Goal: Task Accomplishment & Management: Manage account settings

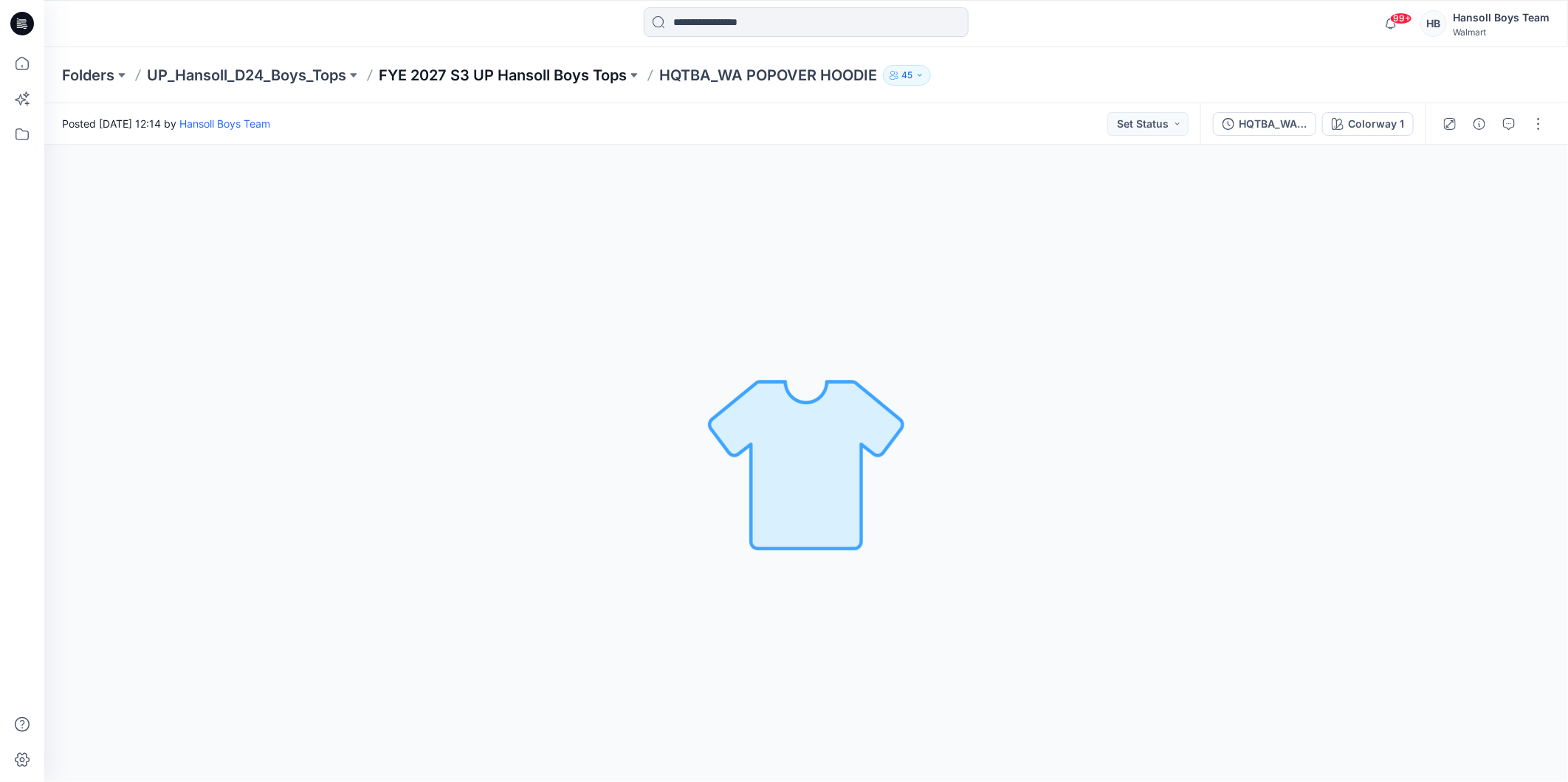
click at [585, 78] on p "FYE 2027 S3 UP Hansoll Boys Tops" at bounding box center [502, 75] width 248 height 21
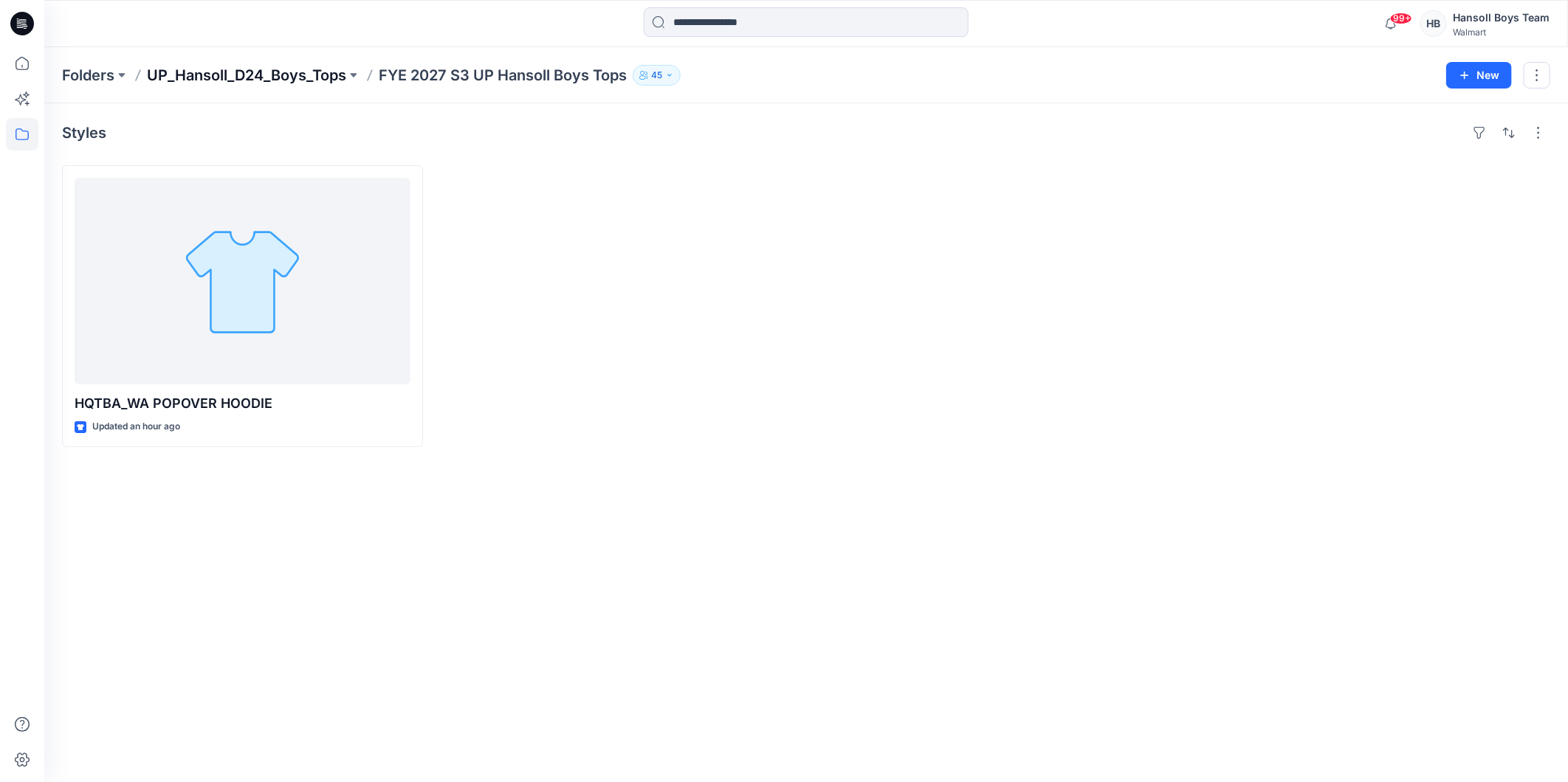
click at [312, 78] on p "UP_Hansoll_D24_Boys_Tops" at bounding box center [246, 75] width 200 height 21
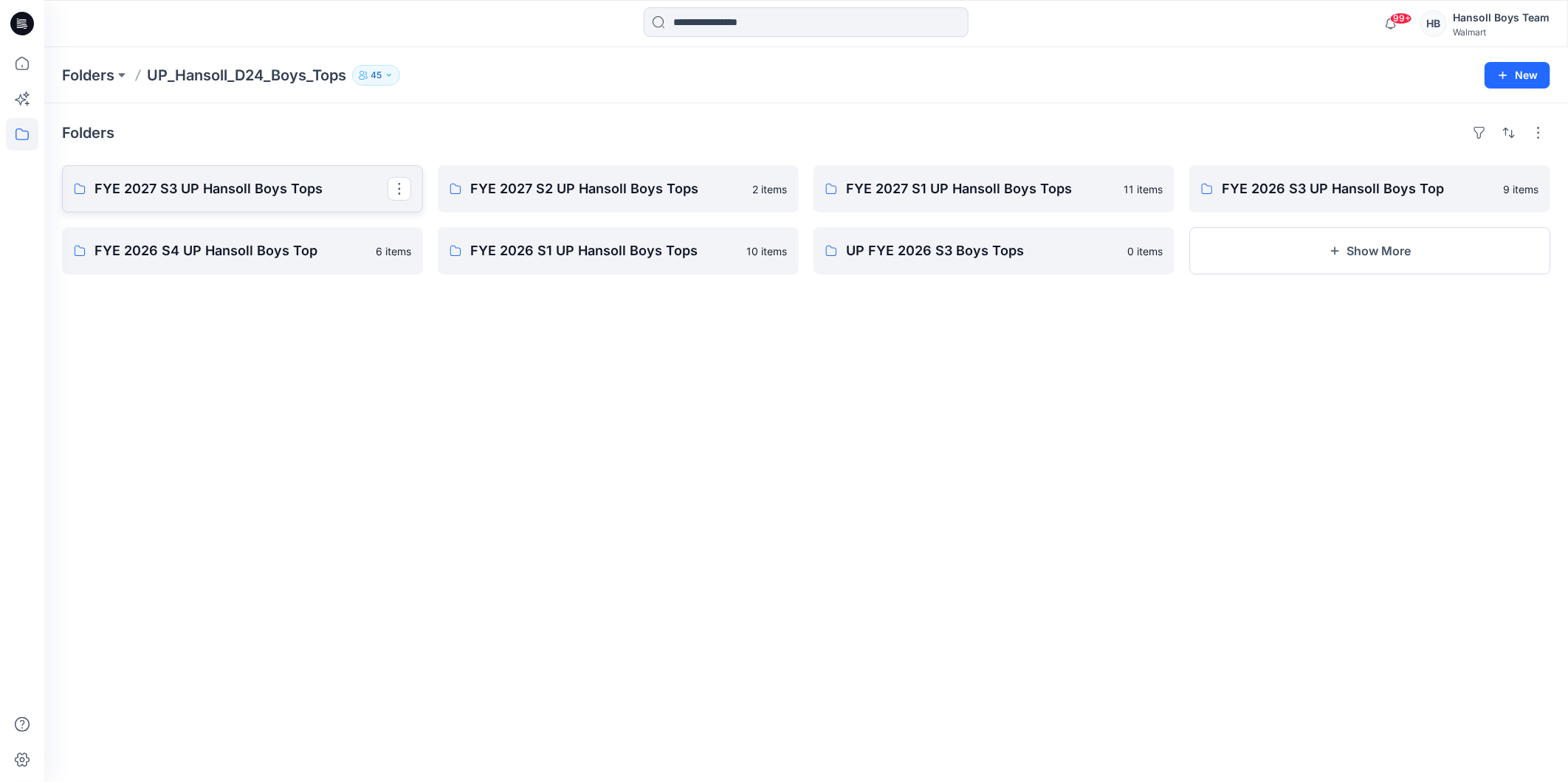
click at [309, 196] on p "FYE 2027 S3 UP Hansoll Boys Tops" at bounding box center [241, 189] width 293 height 21
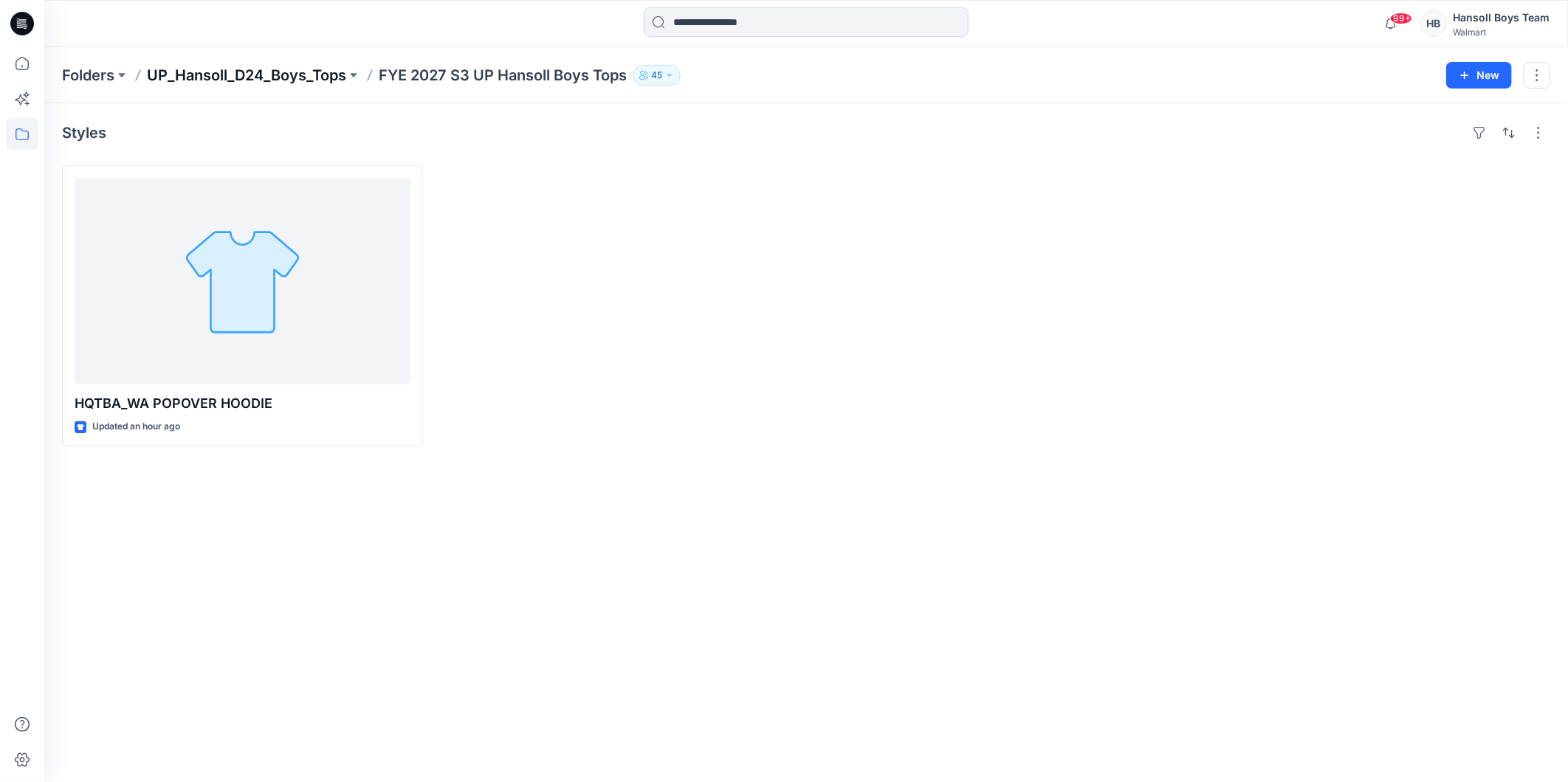
click at [305, 80] on p "UP_Hansoll_D24_Boys_Tops" at bounding box center [246, 75] width 200 height 21
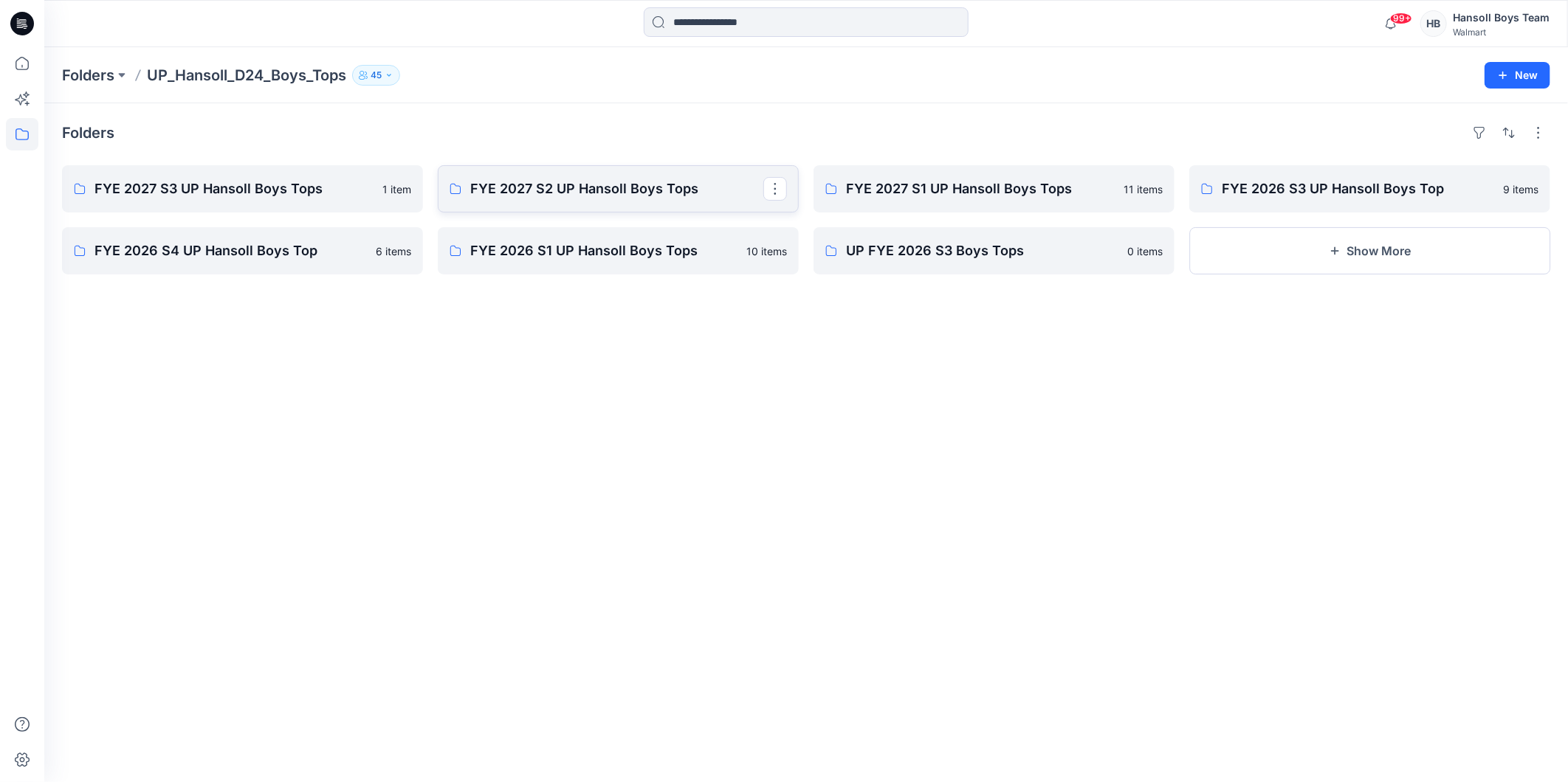
click at [563, 196] on p "FYE 2027 S2 UP Hansoll Boys Tops" at bounding box center [616, 189] width 293 height 21
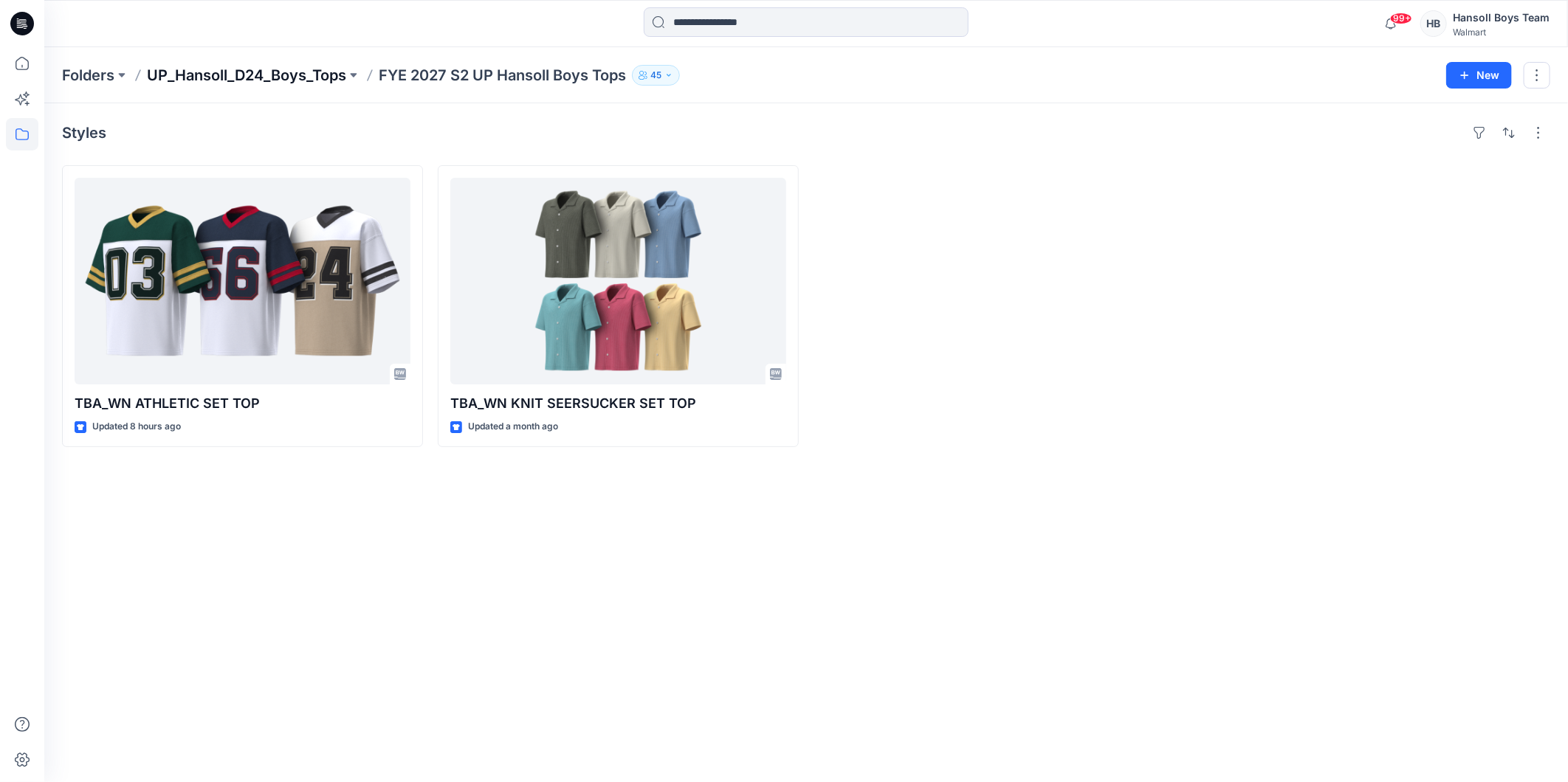
click at [303, 70] on p "UP_Hansoll_D24_Boys_Tops" at bounding box center [246, 75] width 200 height 21
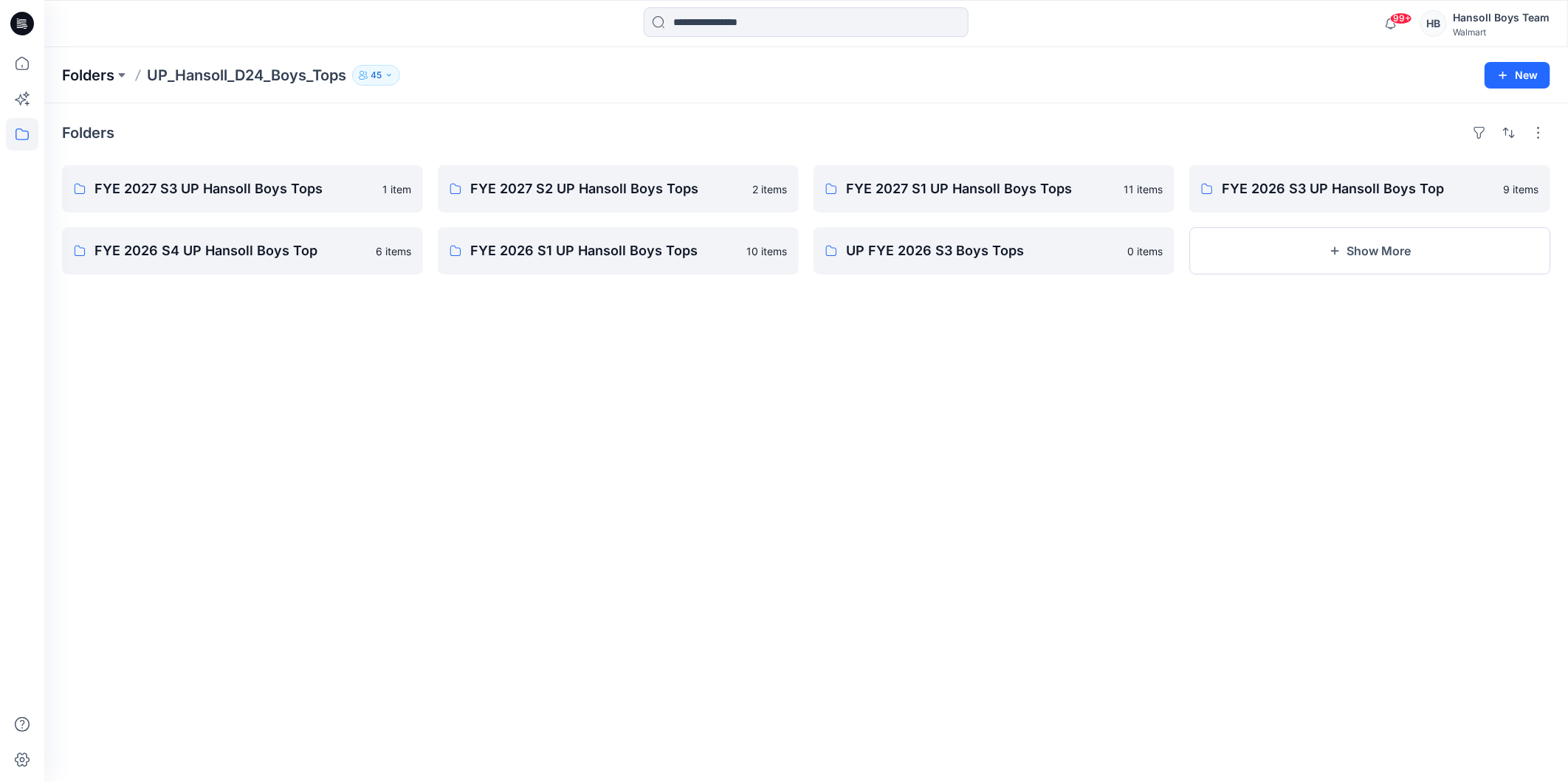
click at [94, 72] on p "Folders" at bounding box center [88, 75] width 53 height 21
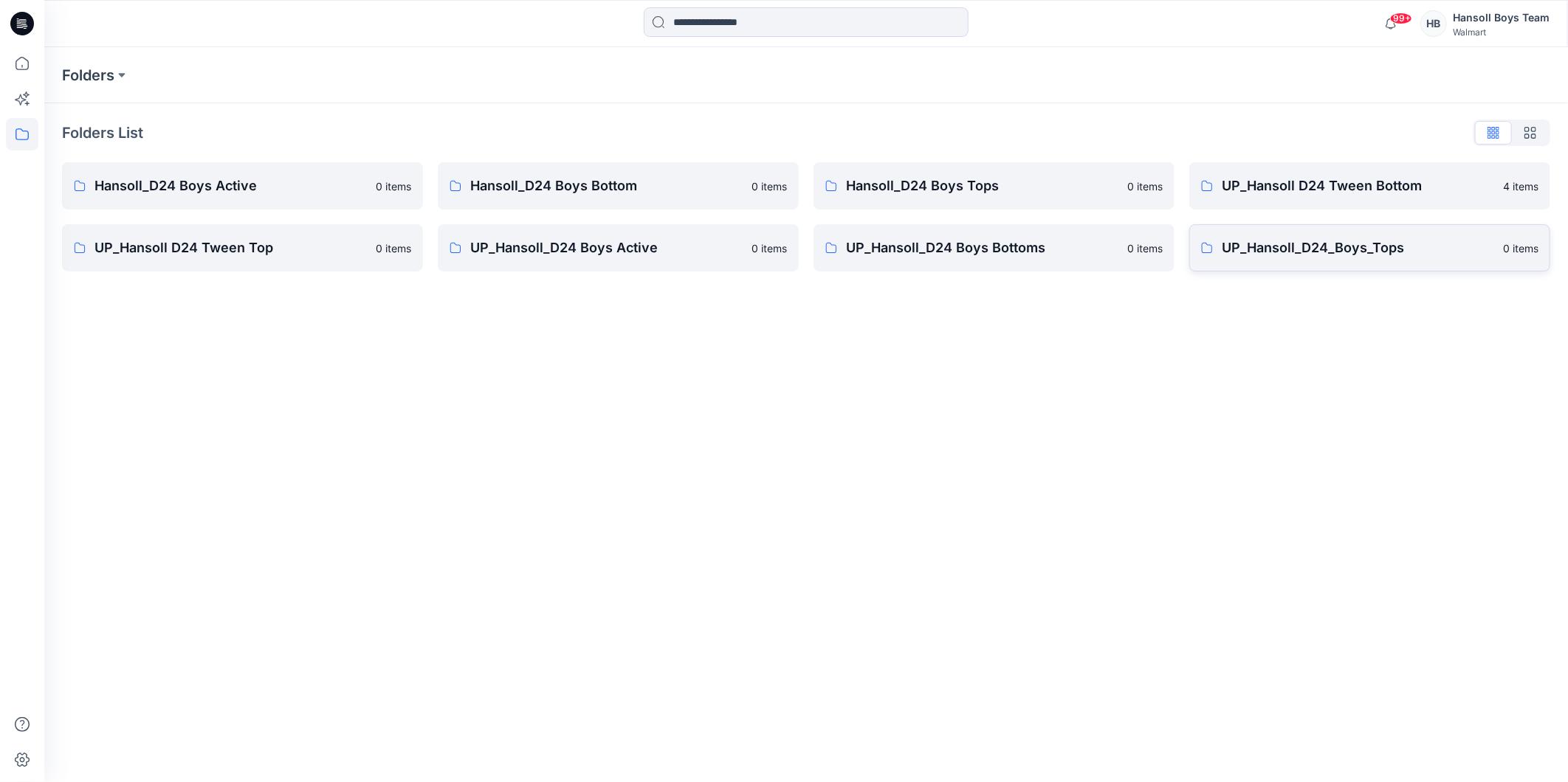
click at [1292, 249] on p "UP_Hansoll_D24_Boys_Tops" at bounding box center [1358, 248] width 272 height 21
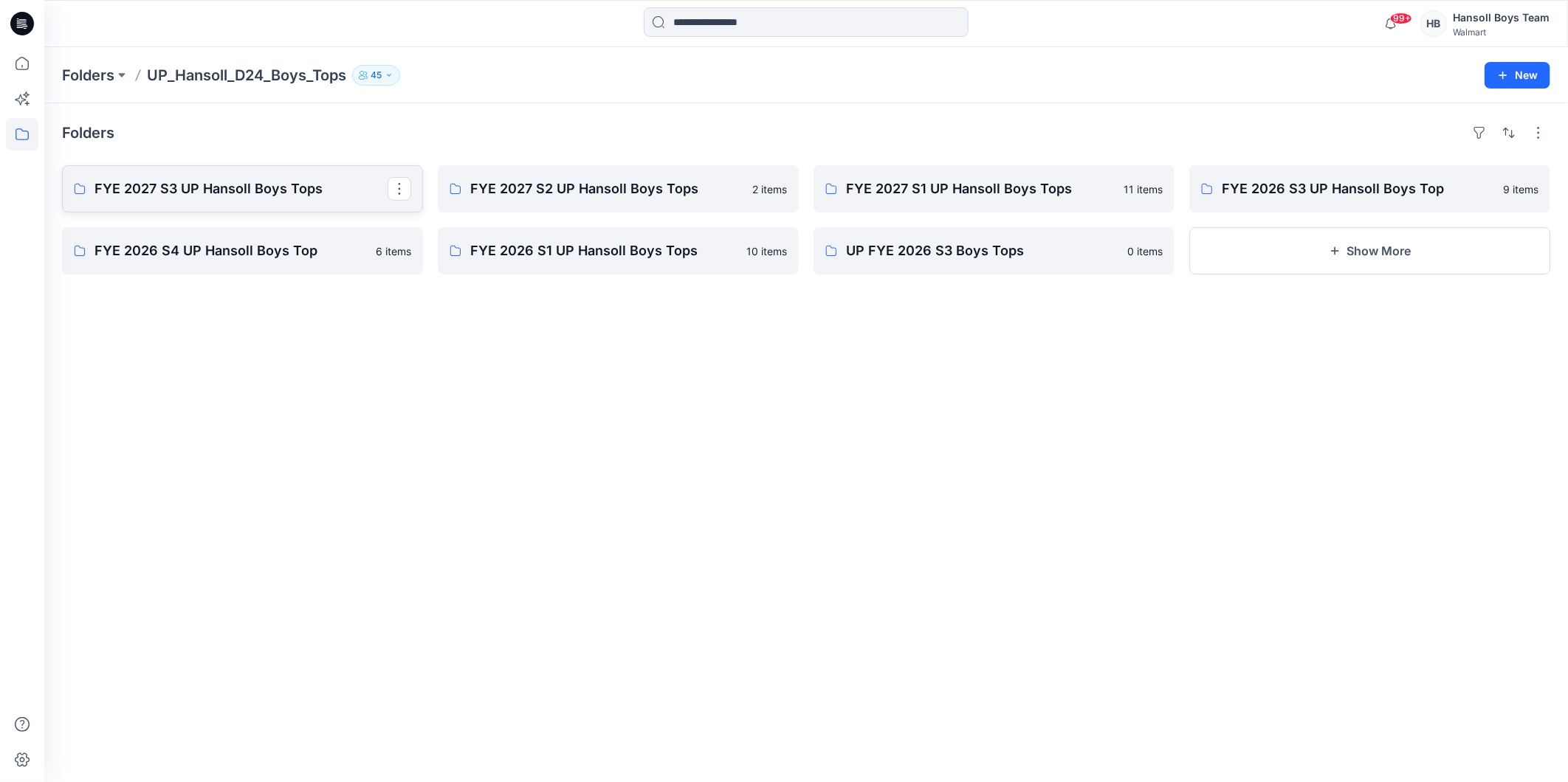
click at [272, 189] on p "FYE 2027 S3 UP Hansoll Boys Tops" at bounding box center [241, 189] width 293 height 21
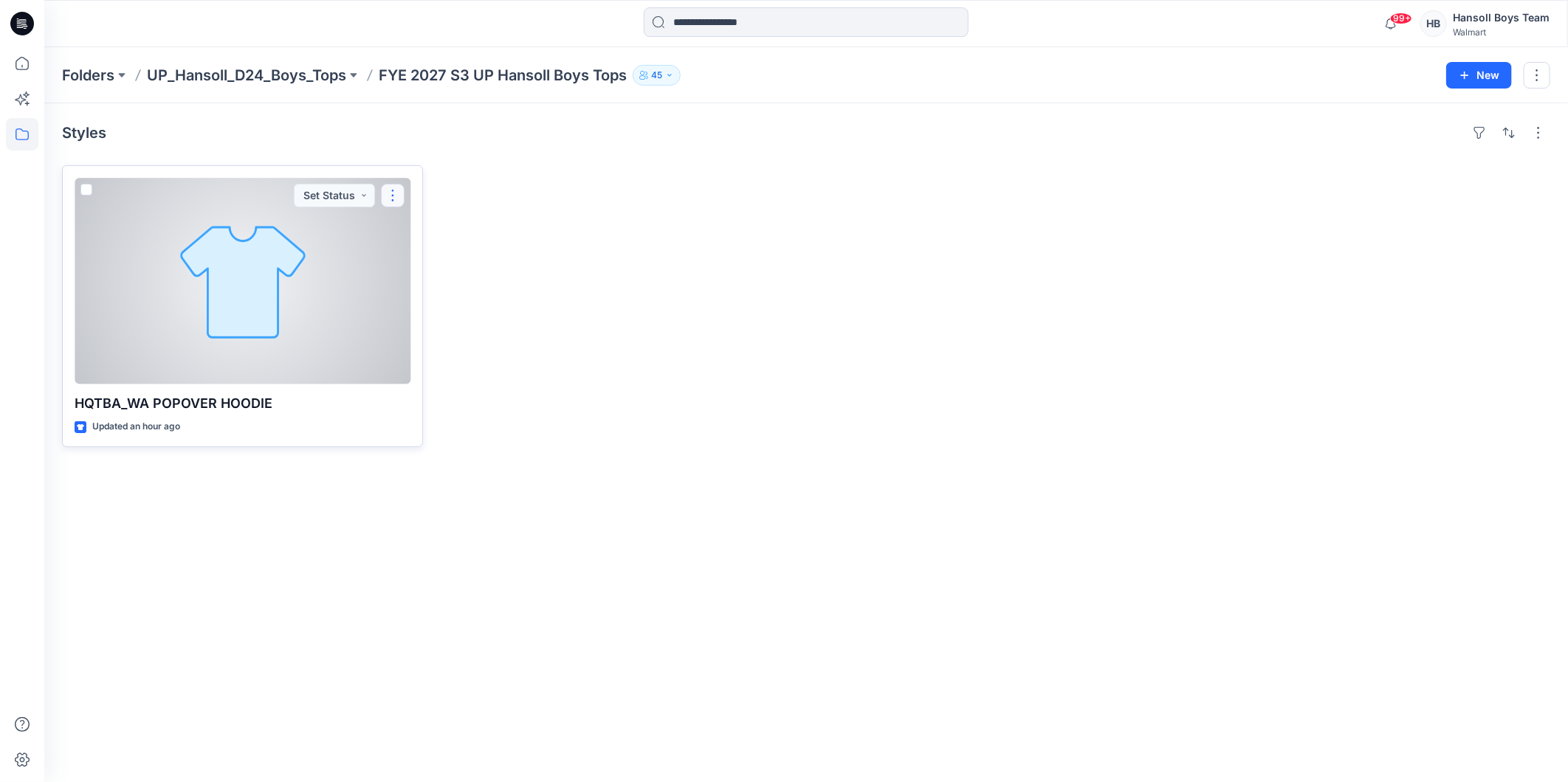
click at [396, 188] on button "button" at bounding box center [393, 195] width 23 height 23
click at [400, 217] on button "Edit" at bounding box center [464, 230] width 159 height 28
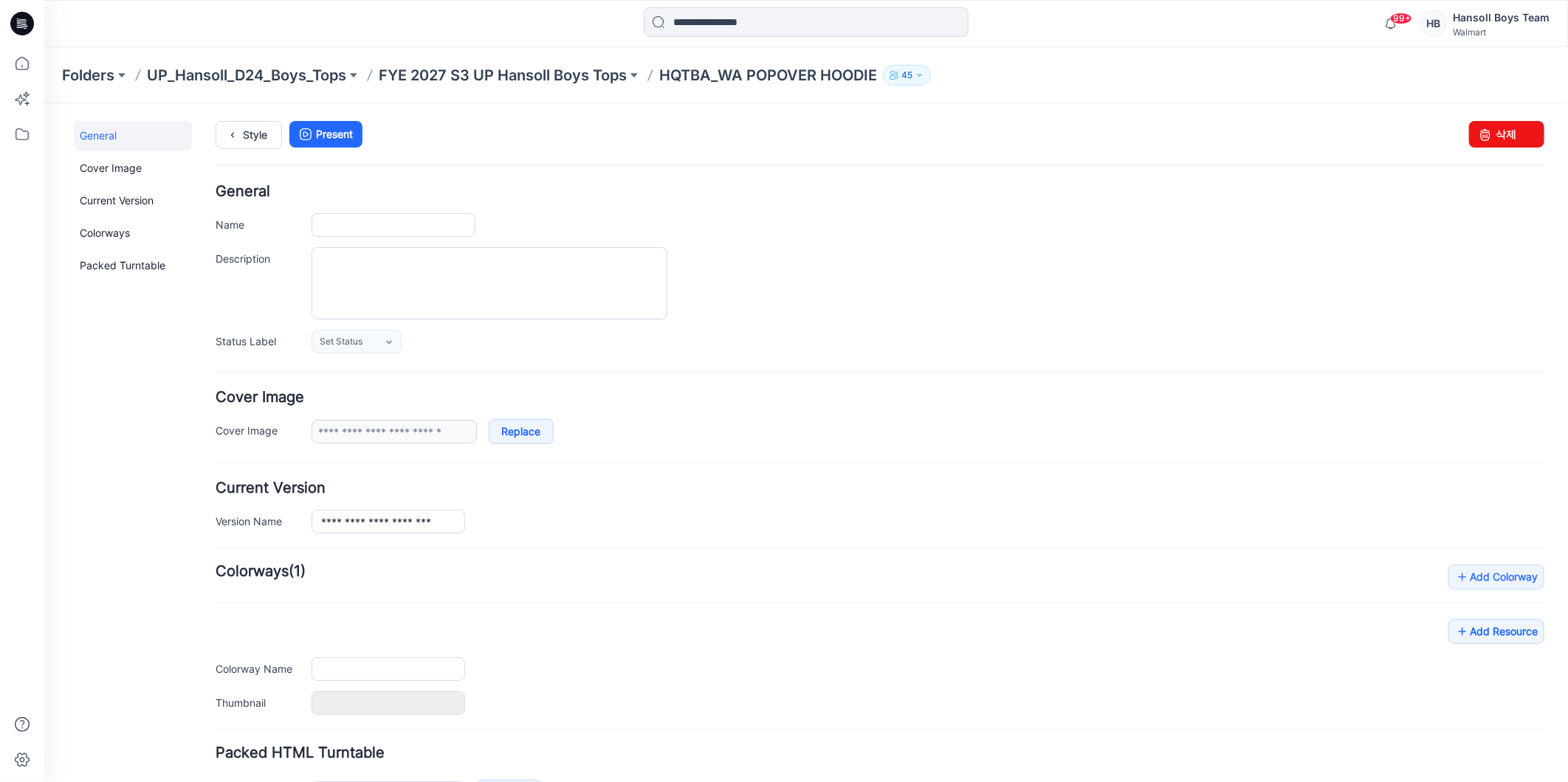
type input "**********"
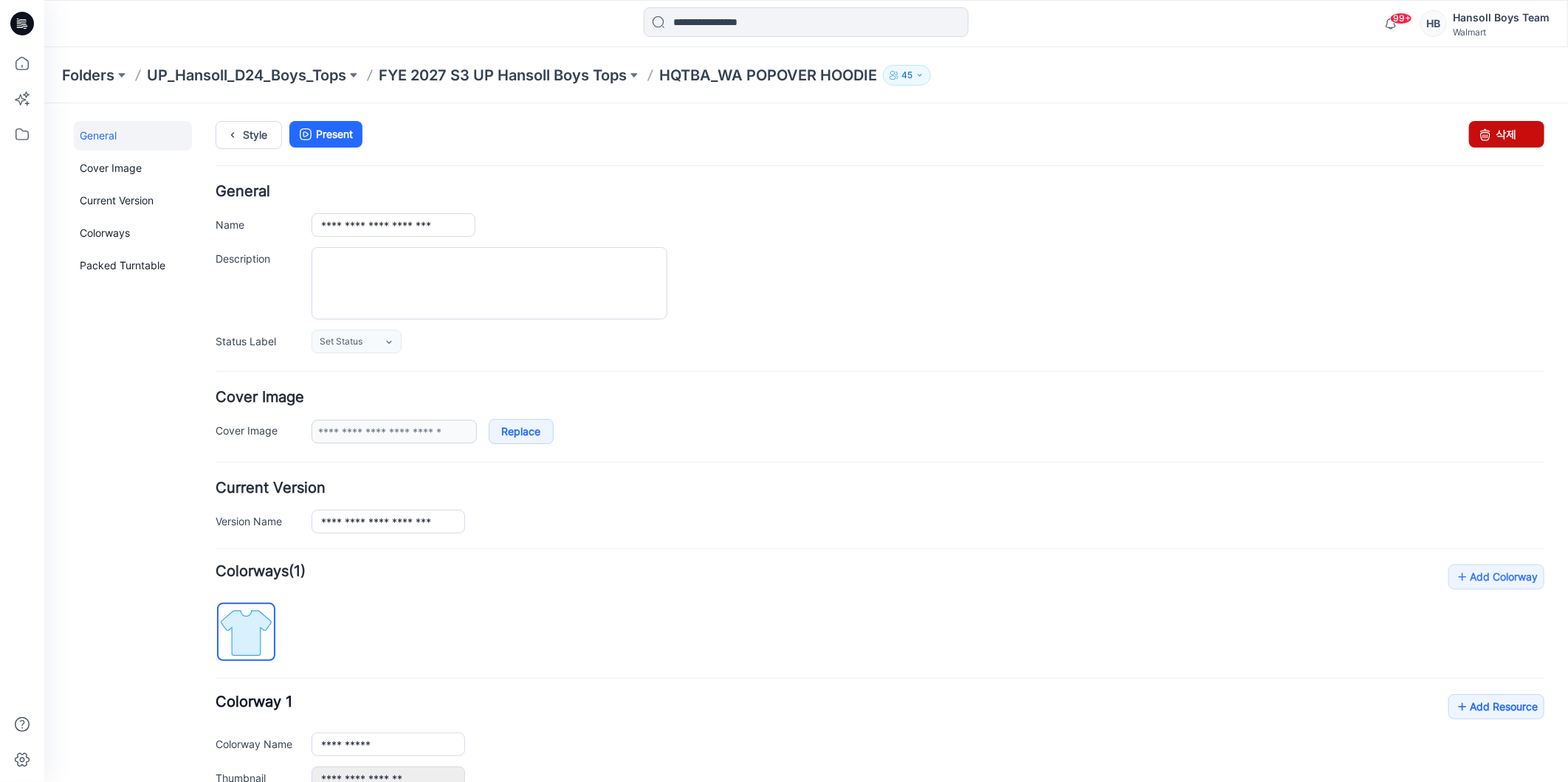
drag, startPoint x: 1490, startPoint y: 132, endPoint x: 908, endPoint y: 191, distance: 585.0
click at [1490, 132] on link "삭제" at bounding box center [1506, 133] width 75 height 27
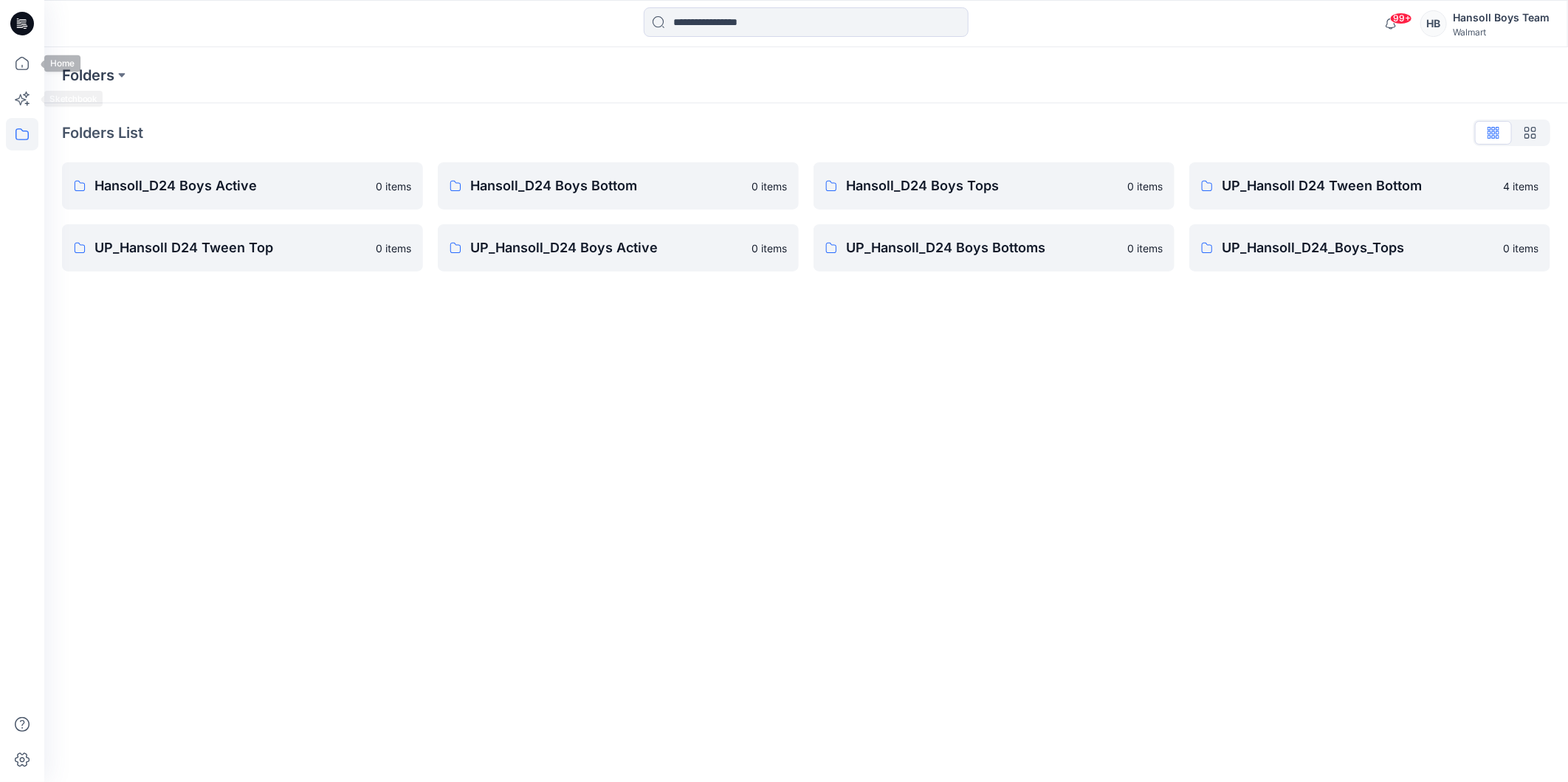
click at [21, 128] on icon at bounding box center [22, 134] width 32 height 32
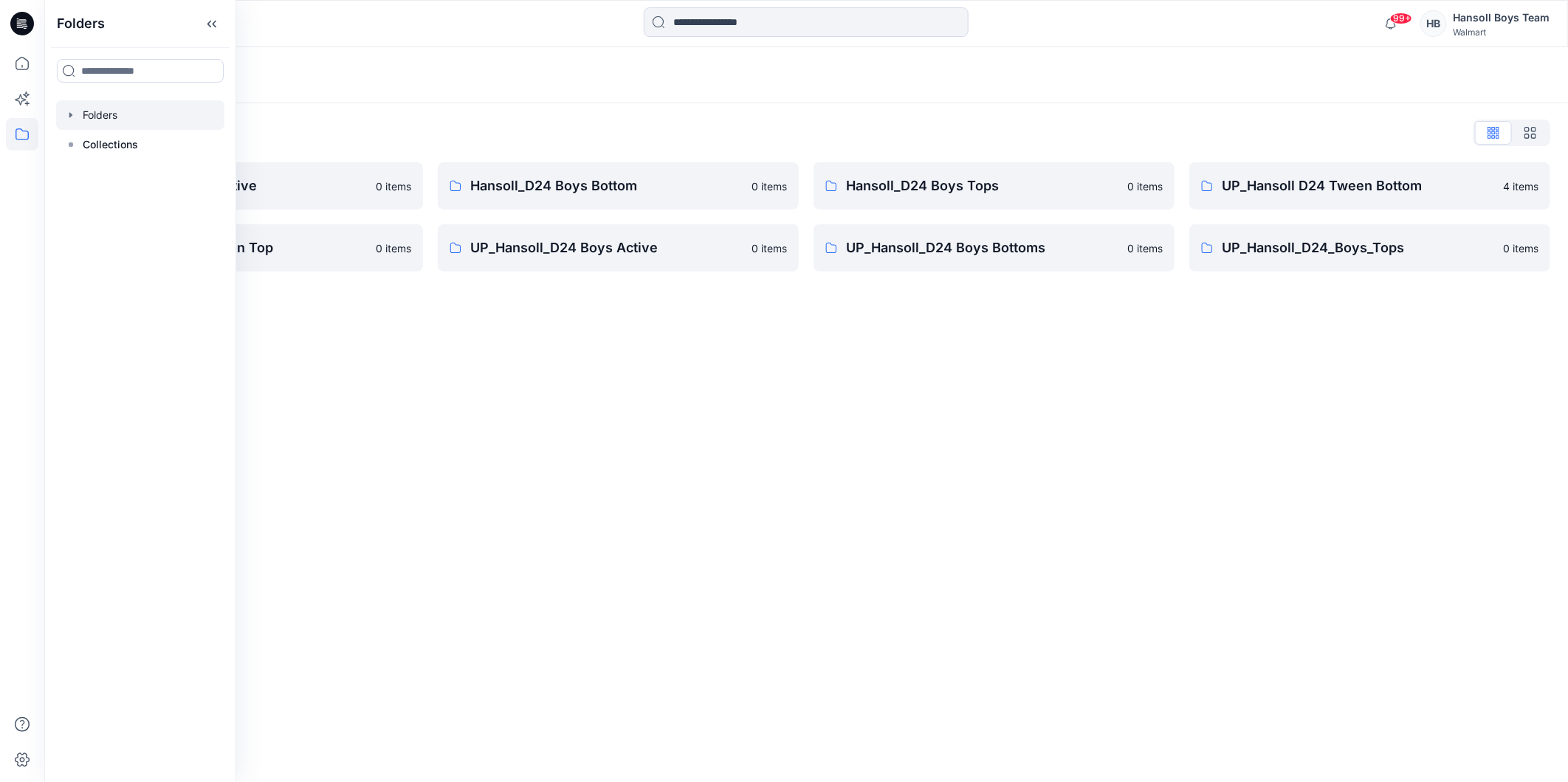
click at [145, 118] on div at bounding box center [141, 115] width 168 height 30
click at [1049, 369] on div "Folders Folders List Hansoll_D24 Boys Active 0 items UP_Hansoll D24 Tween Top 0…" at bounding box center [805, 415] width 1524 height 735
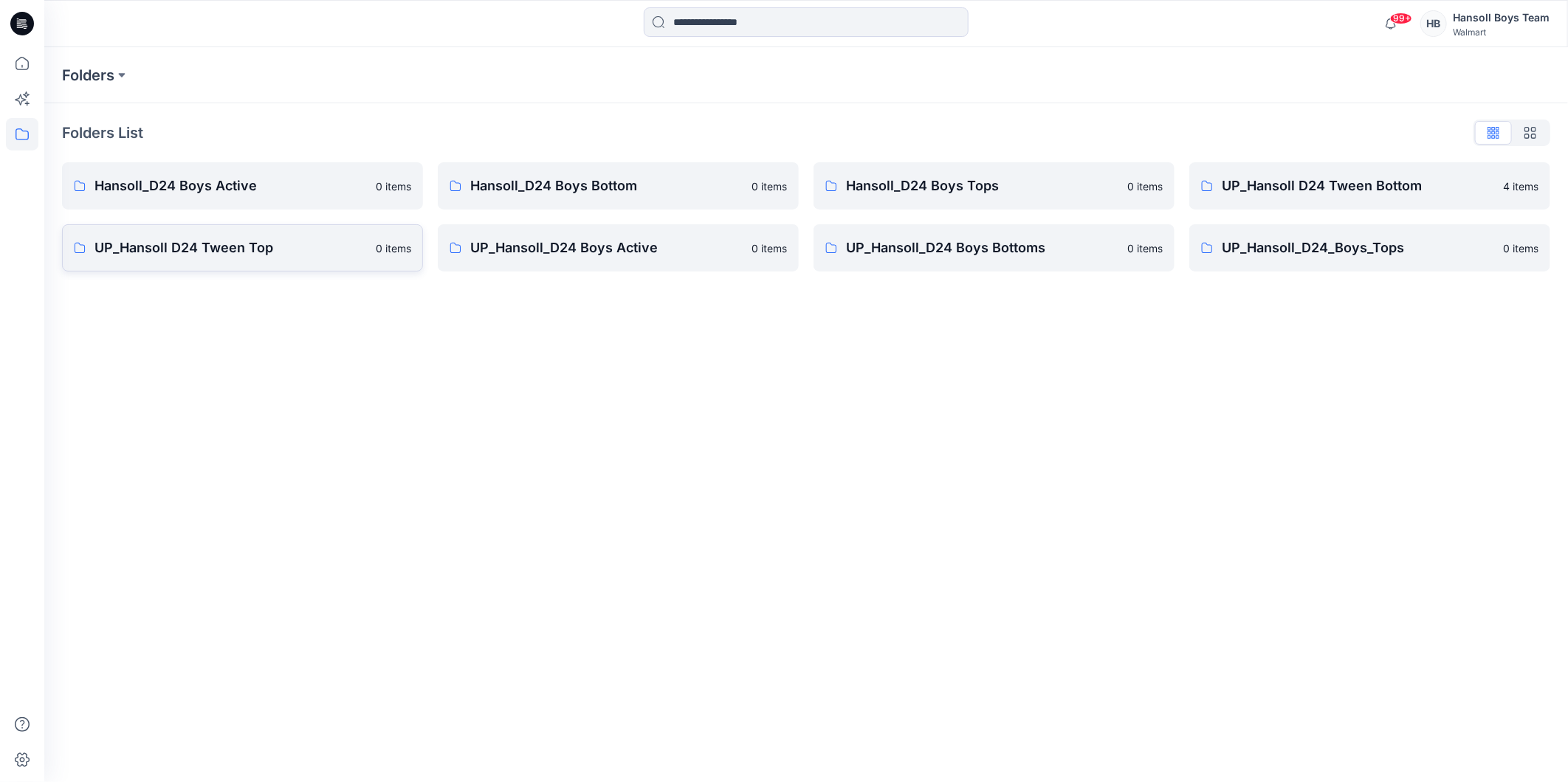
click at [217, 257] on p "UP_Hansoll D24 Tween Top" at bounding box center [231, 248] width 272 height 21
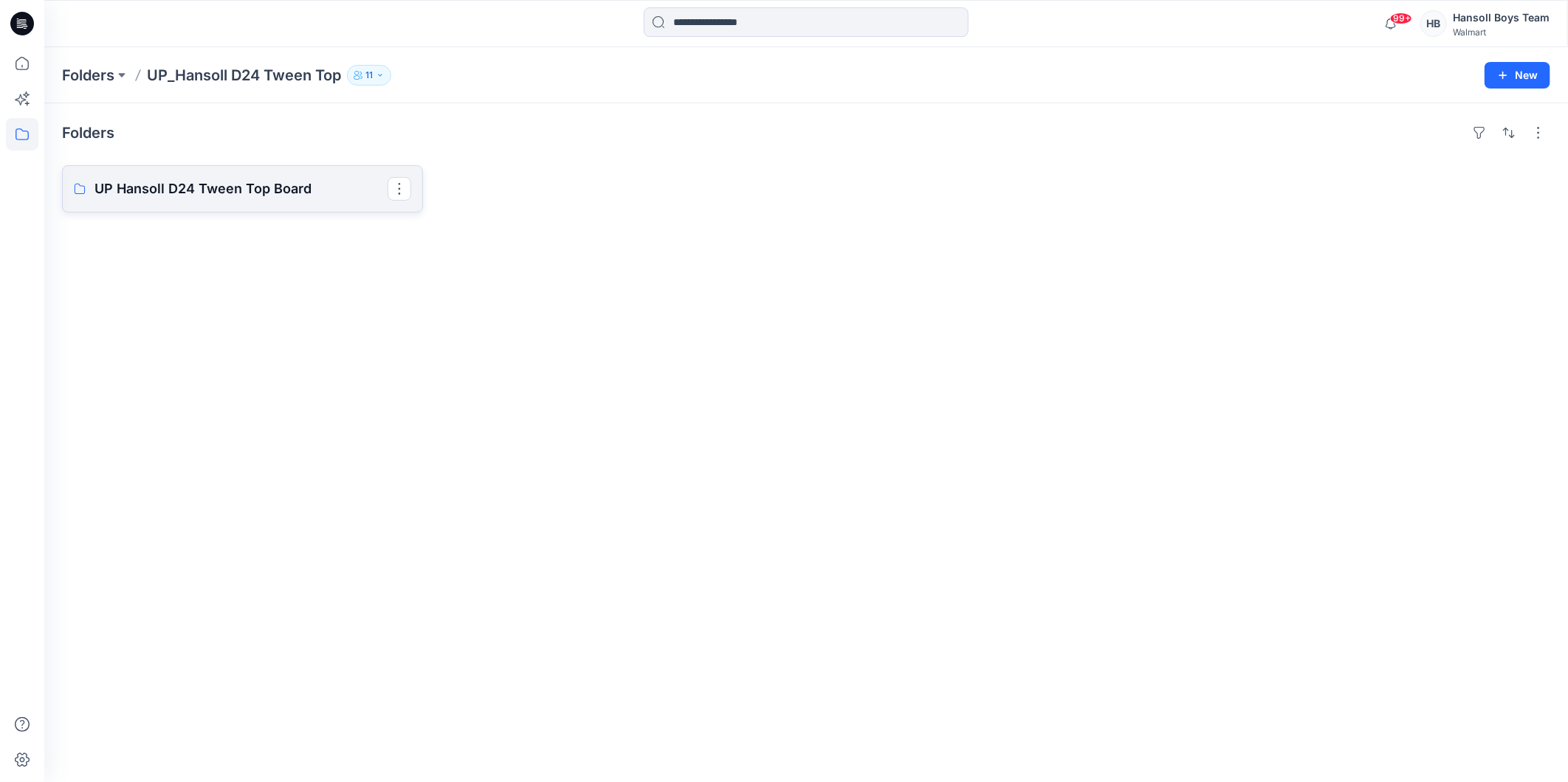
click at [245, 200] on p "UP Hansoll D24 Tween Top Board" at bounding box center [241, 189] width 293 height 21
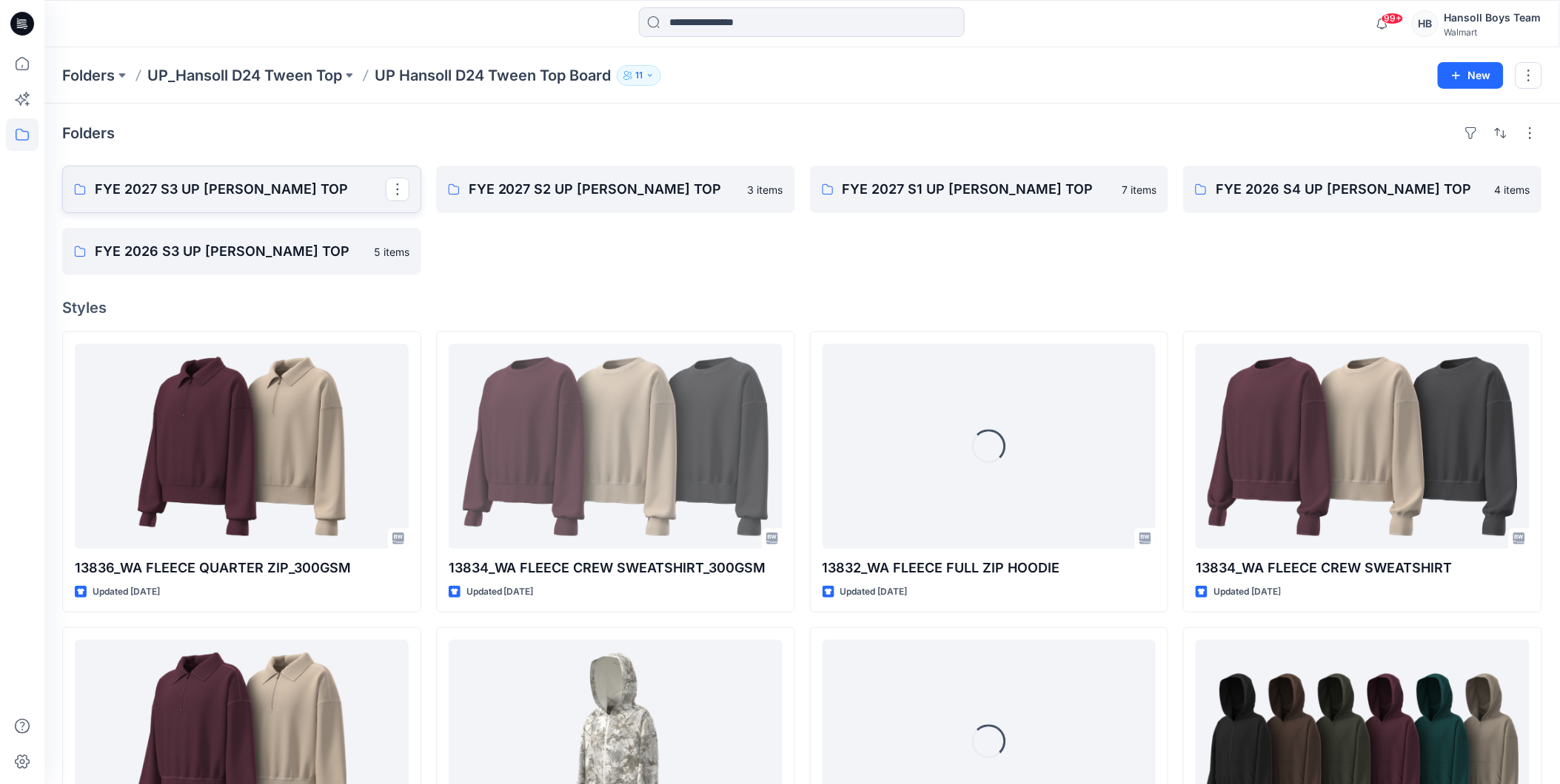
click at [246, 200] on p "FYE 2027 S3 UP HANSOLL TWEEN TOP" at bounding box center [241, 189] width 291 height 21
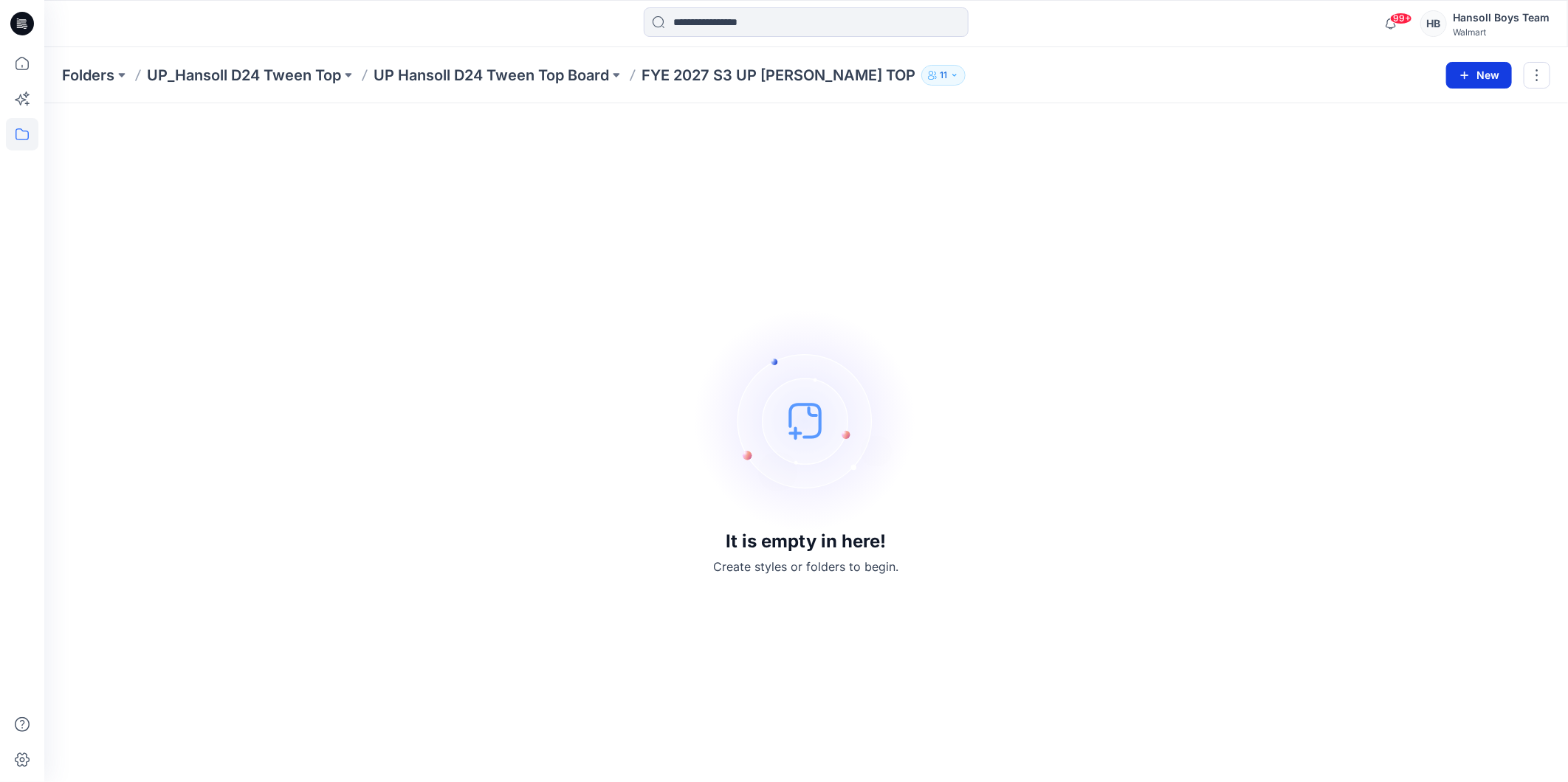
click at [1485, 70] on button "New" at bounding box center [1479, 75] width 65 height 27
click at [1427, 112] on p "New Style" at bounding box center [1433, 112] width 49 height 18
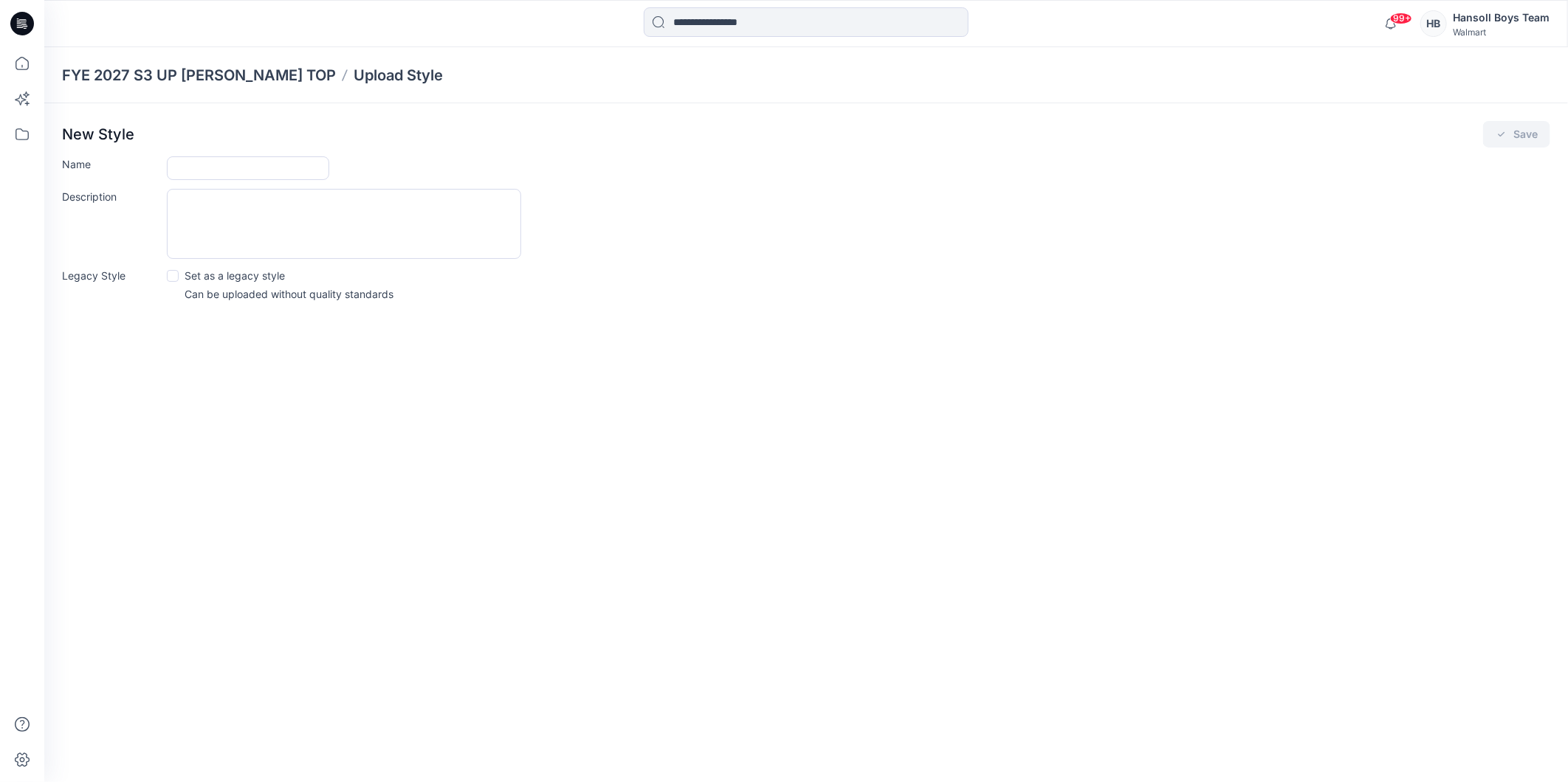
click at [224, 180] on form "Name Description Legacy Style Set as a legacy style Can be uploaded without qua…" at bounding box center [805, 229] width 1488 height 145
click at [230, 174] on input "Name" at bounding box center [247, 168] width 162 height 23
type input "**********"
click at [1526, 124] on button "Save" at bounding box center [1516, 134] width 67 height 27
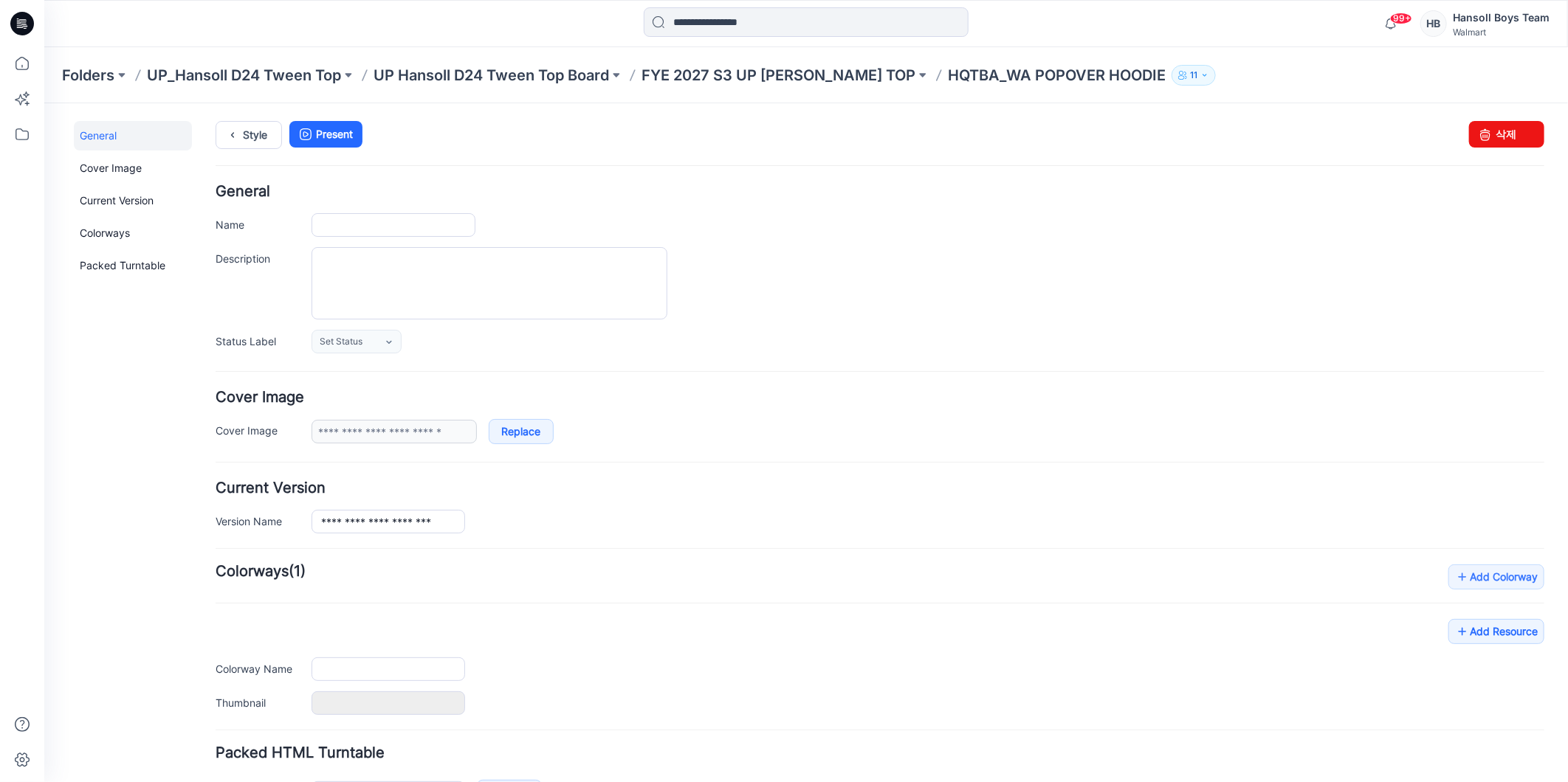
type input "**********"
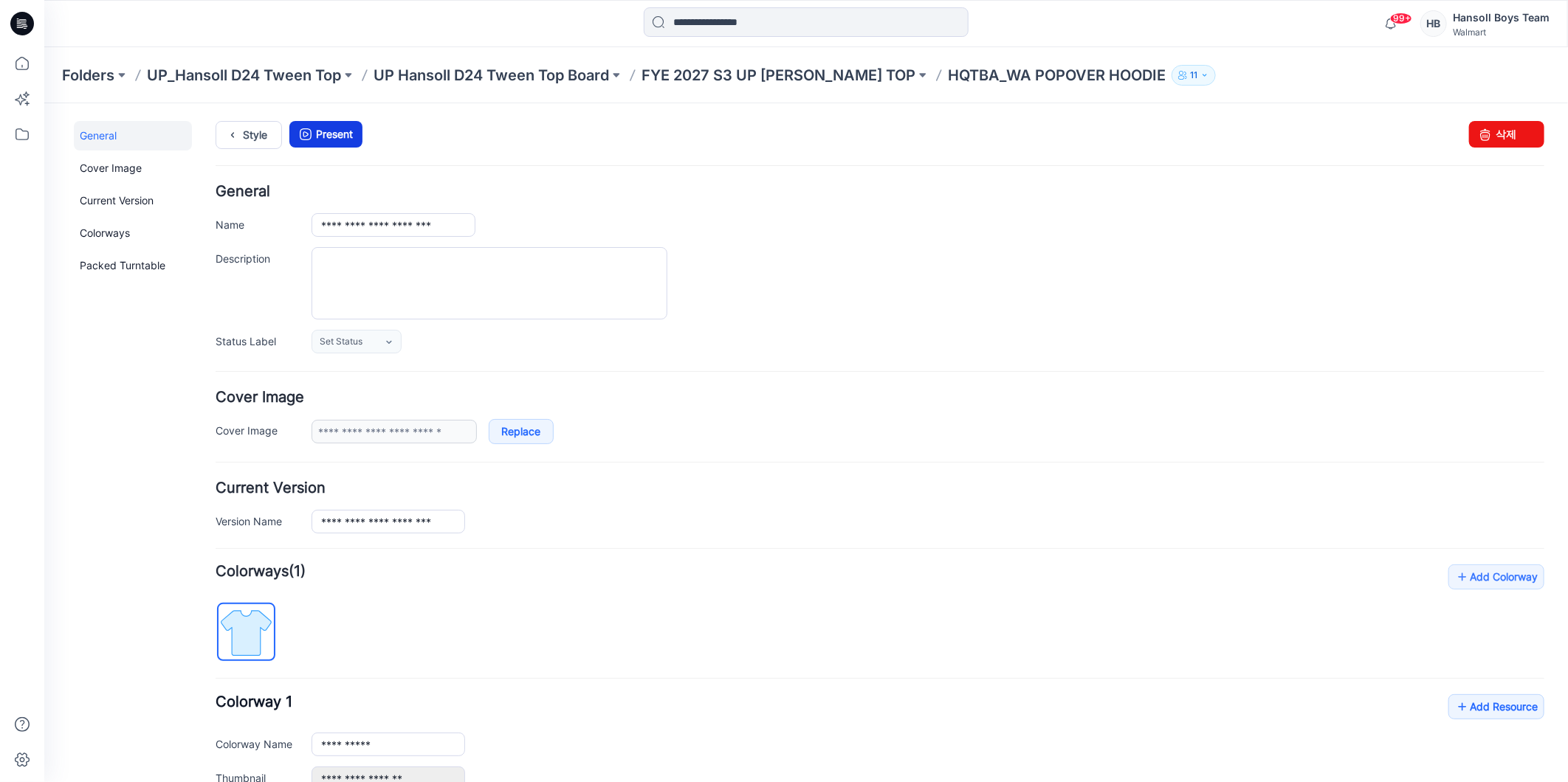
click at [319, 135] on link "Present" at bounding box center [326, 133] width 73 height 27
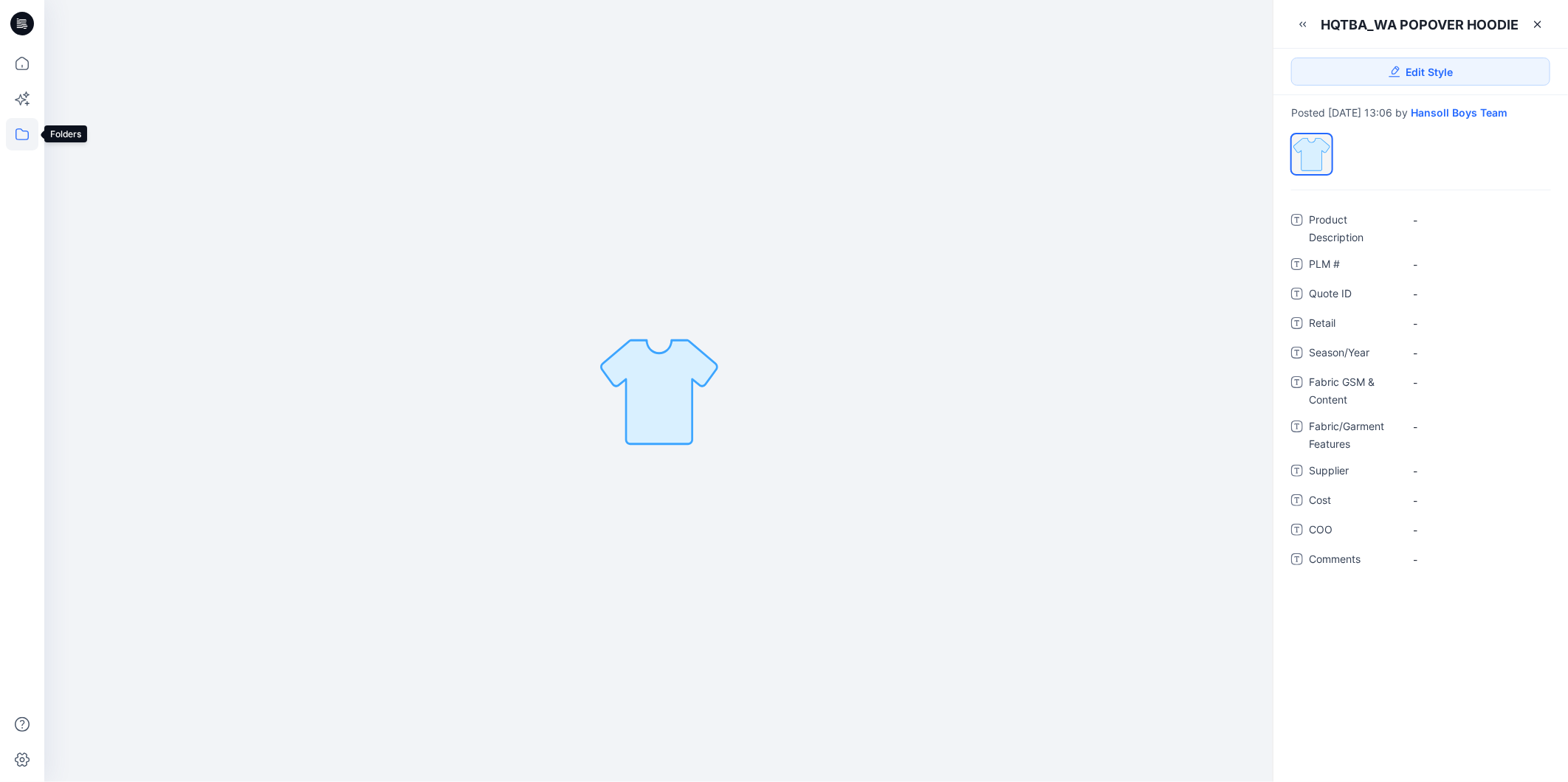
click at [23, 140] on icon at bounding box center [22, 134] width 32 height 32
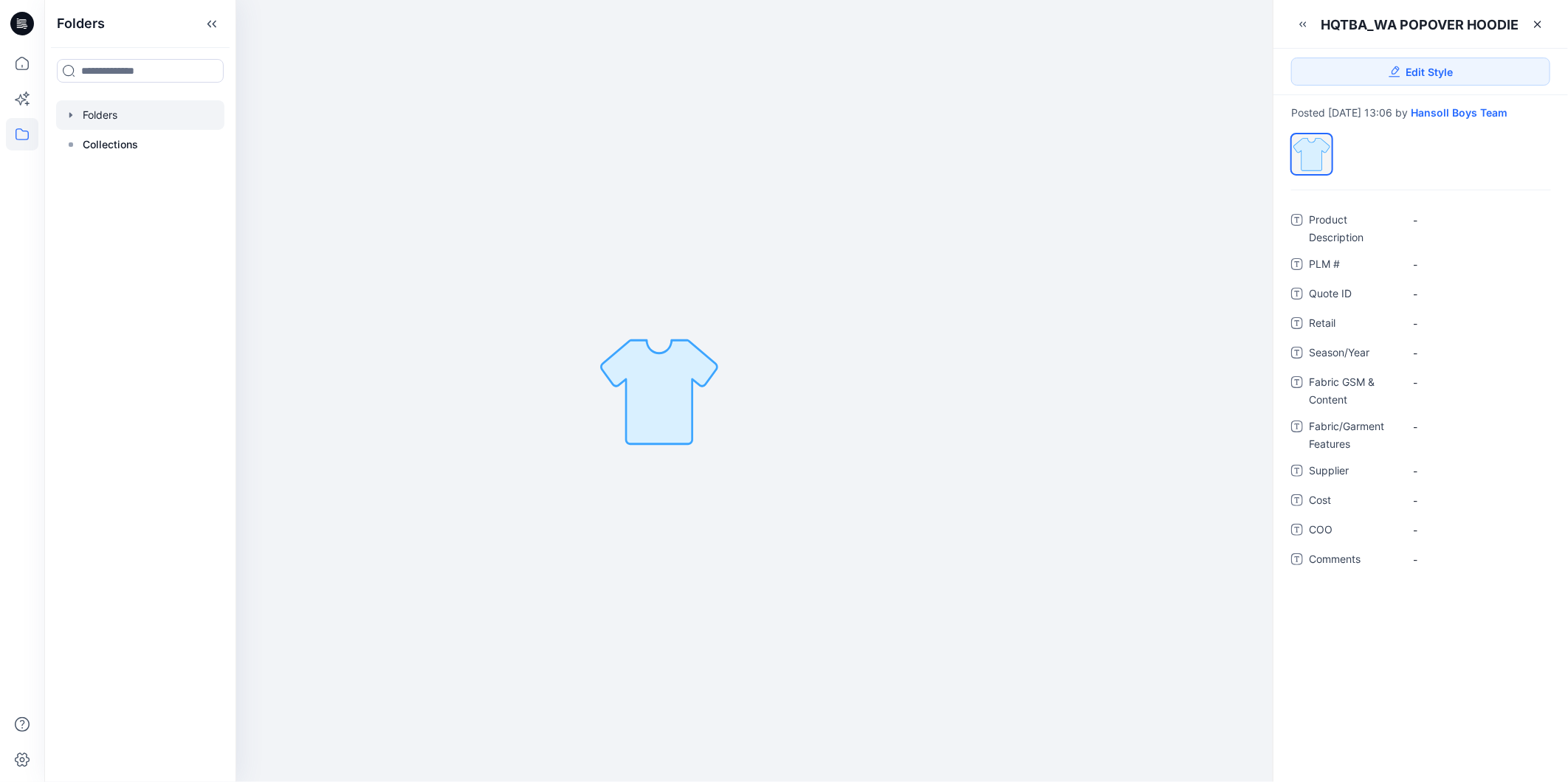
click at [74, 115] on icon "button" at bounding box center [71, 115] width 12 height 12
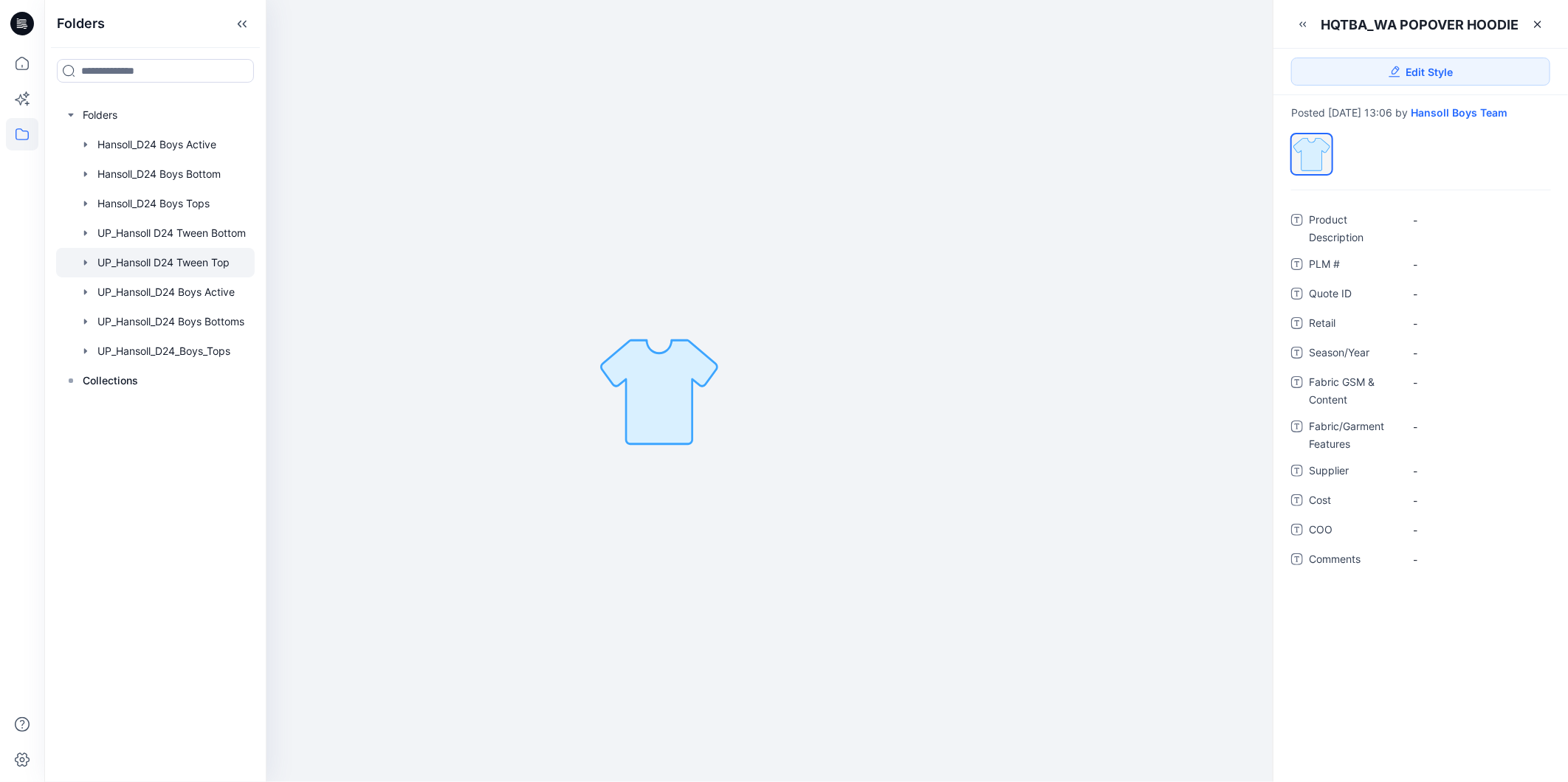
click at [224, 266] on div at bounding box center [156, 262] width 199 height 30
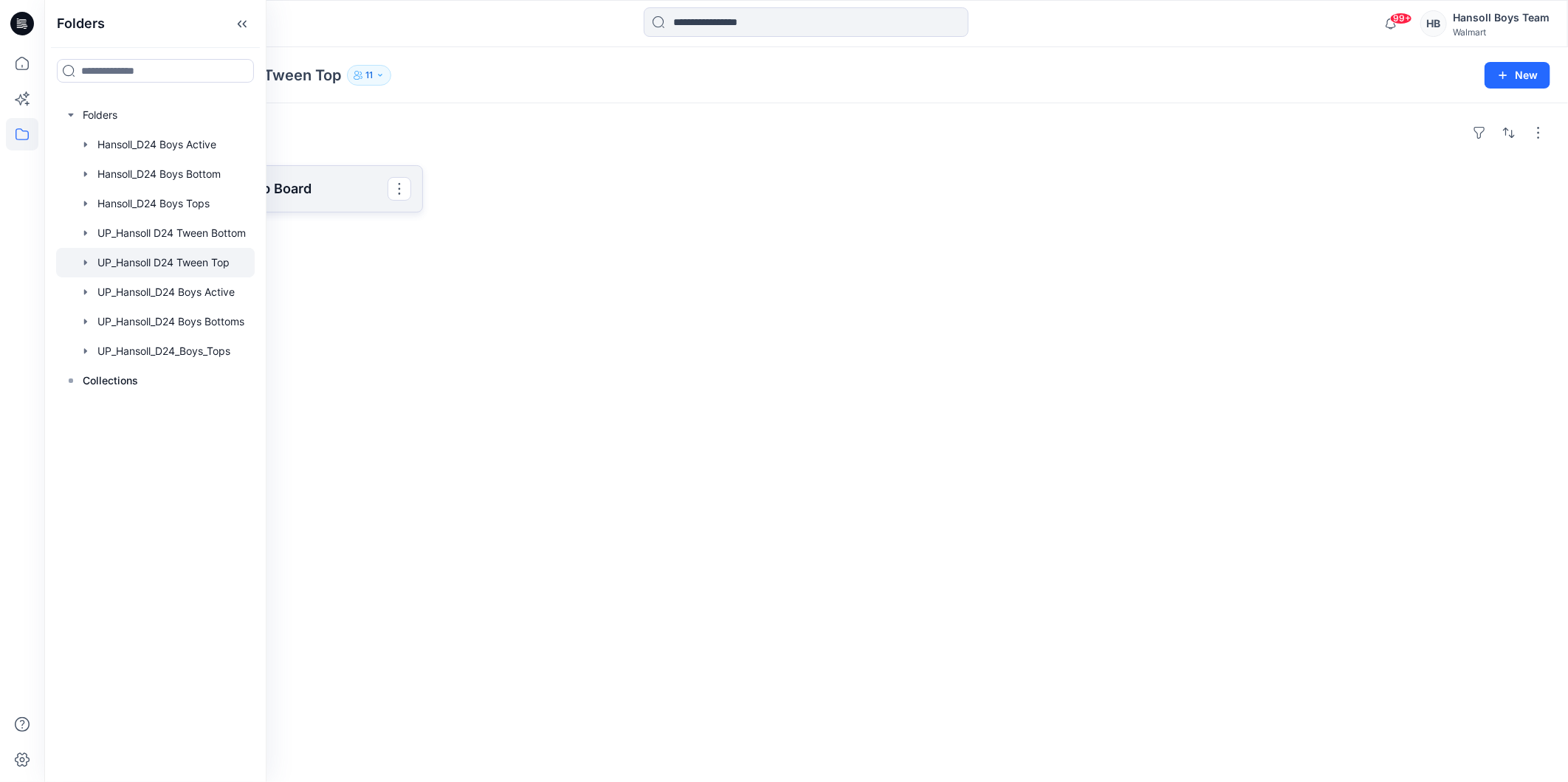
click at [348, 196] on p "UP Hansoll D24 Tween Top Board" at bounding box center [241, 189] width 293 height 21
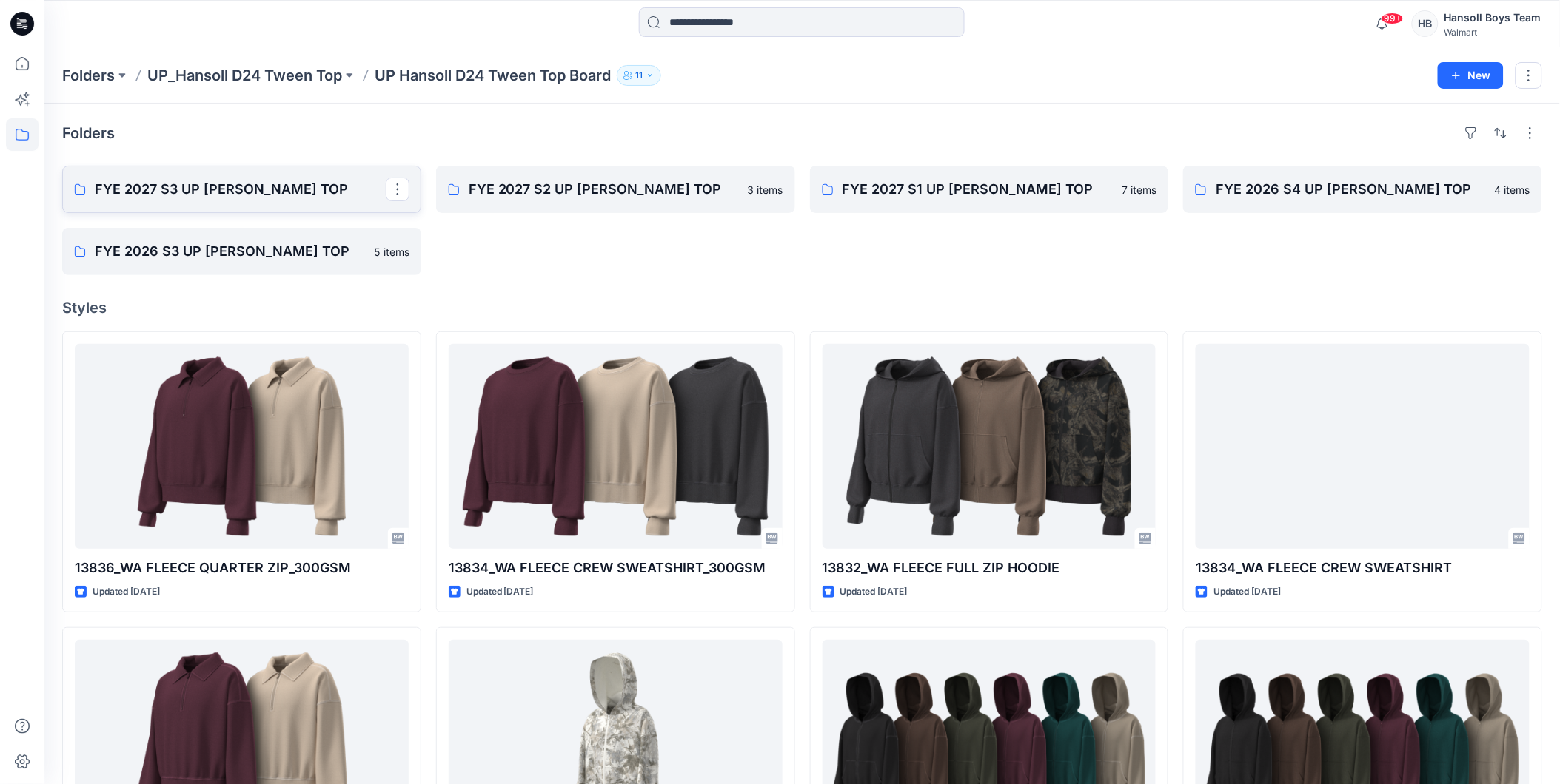
click at [331, 202] on link "FYE 2027 S3 UP [PERSON_NAME] TOP" at bounding box center [241, 189] width 359 height 48
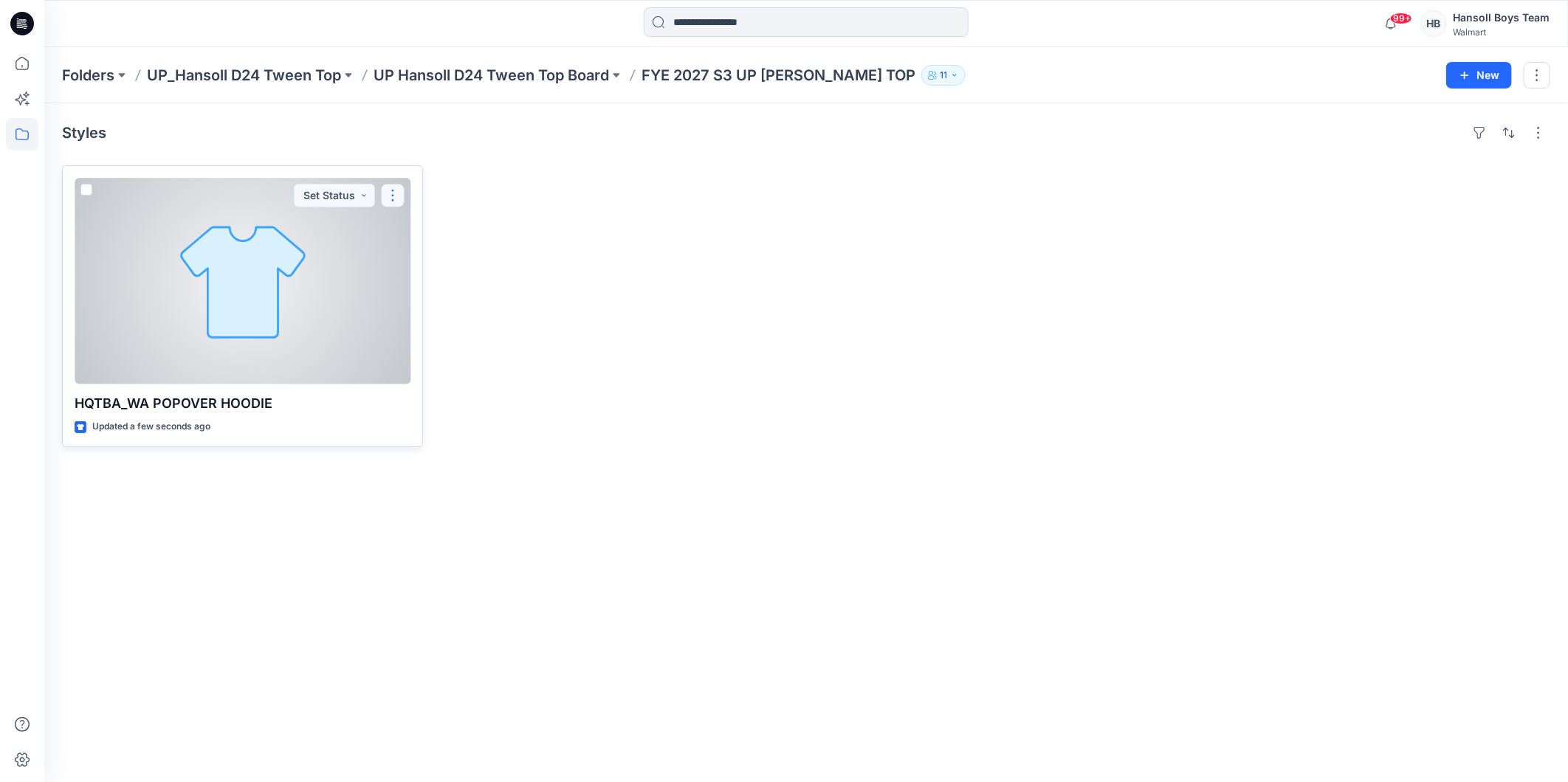
click at [389, 200] on button "button" at bounding box center [393, 195] width 23 height 23
click at [295, 261] on div at bounding box center [242, 281] width 336 height 207
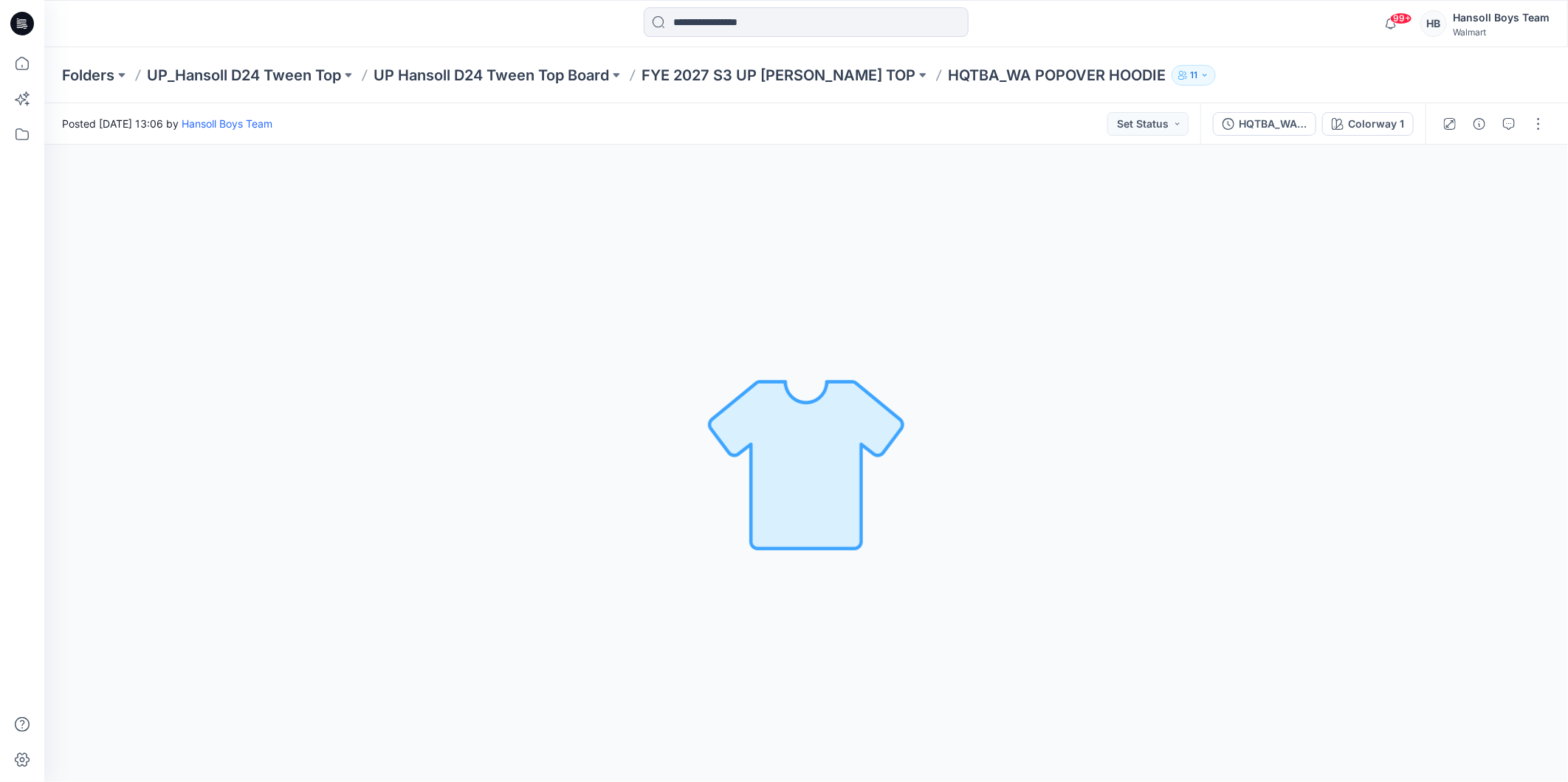
click at [993, 71] on p "HQTBA_WA POPOVER HOODIE" at bounding box center [1056, 75] width 217 height 21
